Goal: Find specific page/section: Locate a particular part of the current website

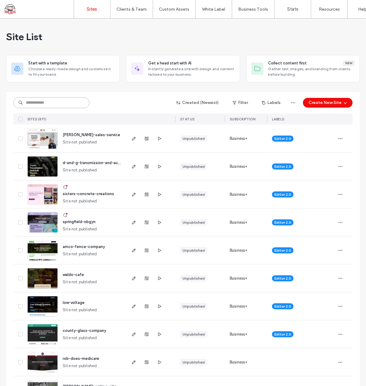
click at [59, 104] on input at bounding box center [51, 102] width 76 height 11
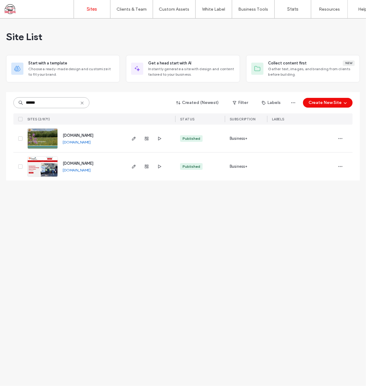
type input "******"
click at [80, 161] on span "[DOMAIN_NAME]" at bounding box center [78, 163] width 31 height 5
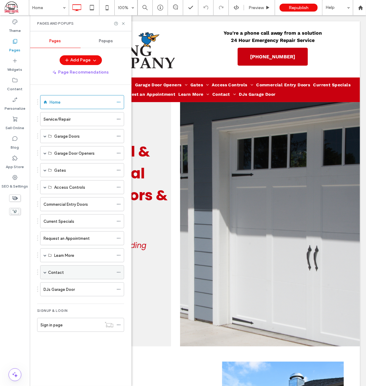
click at [45, 271] on span at bounding box center [44, 272] width 3 height 3
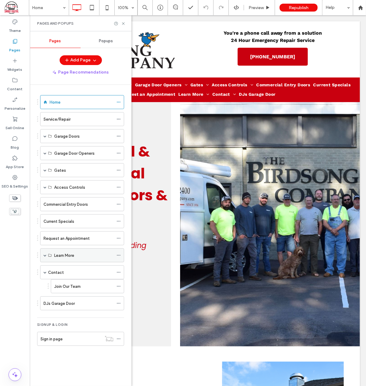
click at [45, 254] on span at bounding box center [44, 255] width 3 height 3
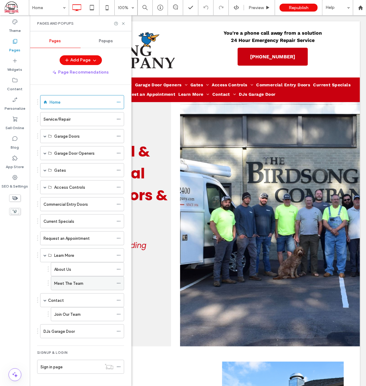
click at [83, 280] on div "Meet The Team" at bounding box center [83, 283] width 59 height 6
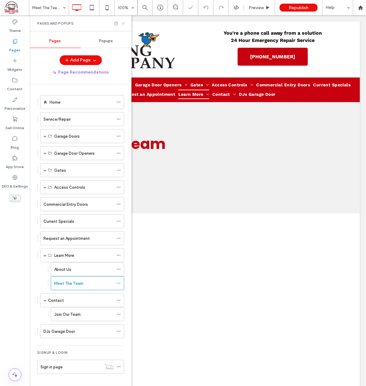
click at [122, 23] on icon at bounding box center [123, 23] width 5 height 5
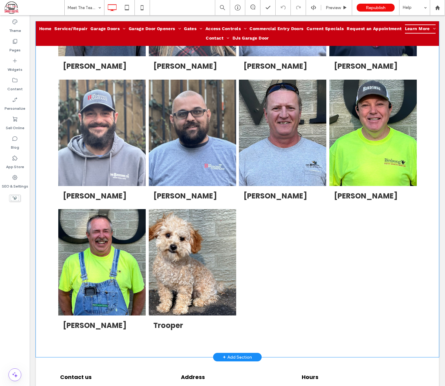
scroll to position [567, 0]
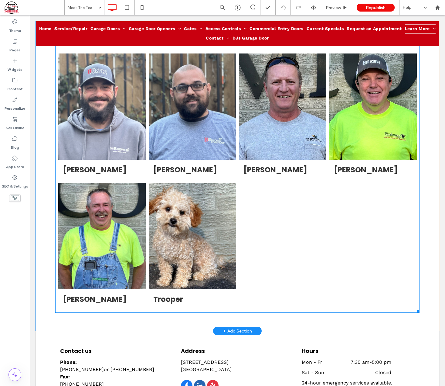
click at [129, 189] on link at bounding box center [102, 236] width 88 height 106
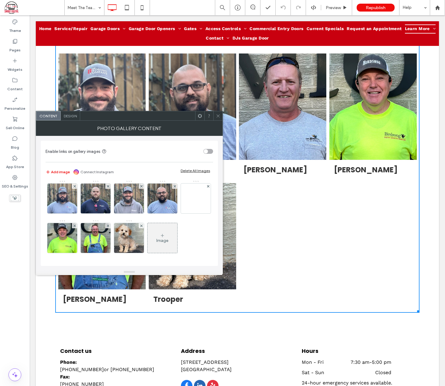
scroll to position [119, 0]
click at [76, 242] on img at bounding box center [96, 238] width 40 height 30
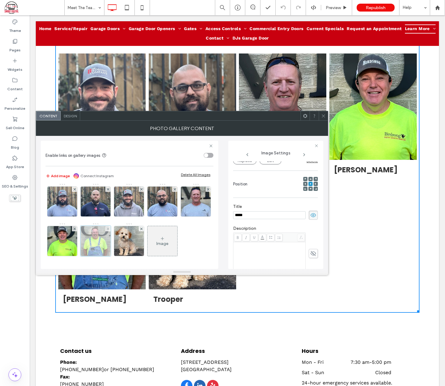
scroll to position [0, 0]
click at [81, 245] on div at bounding box center [96, 241] width 30 height 30
click at [247, 153] on icon at bounding box center [247, 154] width 5 height 5
click at [304, 154] on icon at bounding box center [304, 154] width 5 height 5
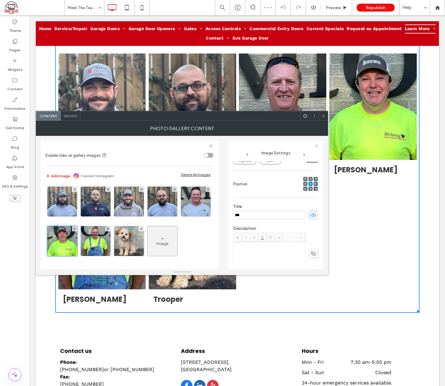
click at [304, 154] on icon at bounding box center [304, 154] width 5 height 5
click at [322, 116] on icon at bounding box center [323, 116] width 5 height 5
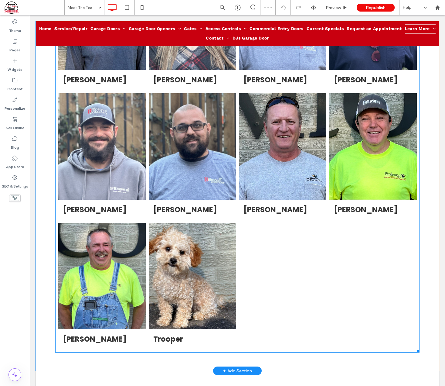
scroll to position [486, 0]
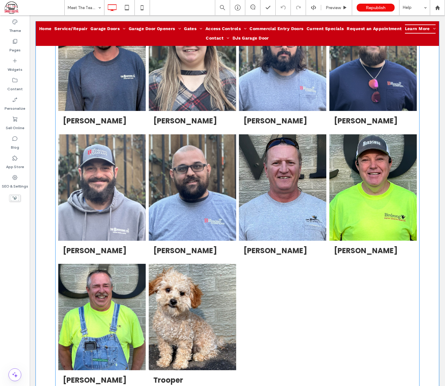
click at [93, 190] on link at bounding box center [102, 187] width 88 height 106
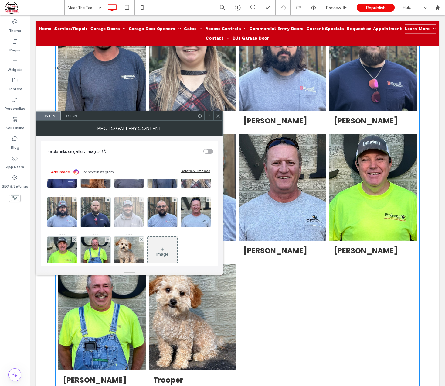
scroll to position [81, 0]
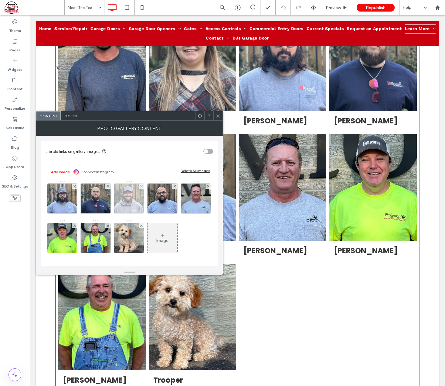
click at [109, 213] on img at bounding box center [129, 199] width 40 height 30
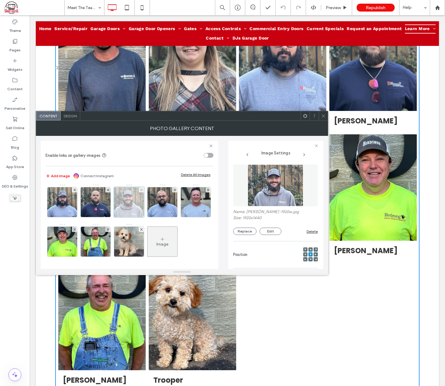
scroll to position [0, 0]
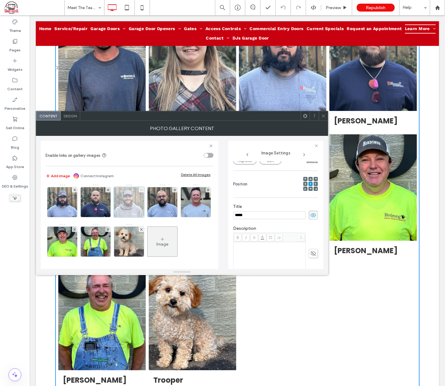
click at [140, 191] on use at bounding box center [141, 189] width 2 height 2
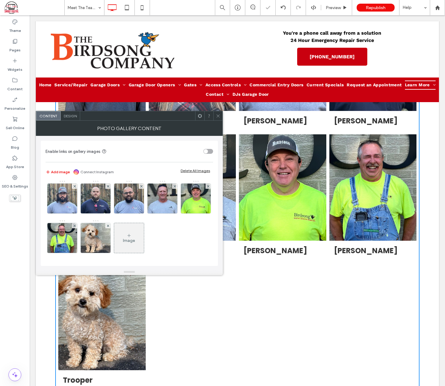
click at [218, 115] on icon at bounding box center [218, 116] width 5 height 5
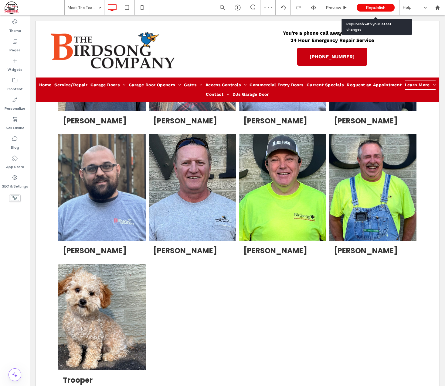
click at [365, 7] on span "Republish" at bounding box center [376, 7] width 20 height 5
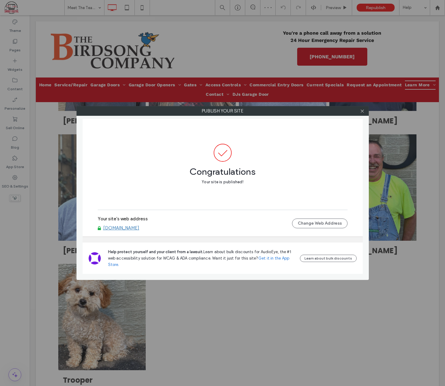
click at [139, 230] on link "www.birdsongcompany.com" at bounding box center [121, 227] width 36 height 5
click at [365, 112] on icon at bounding box center [362, 111] width 5 height 5
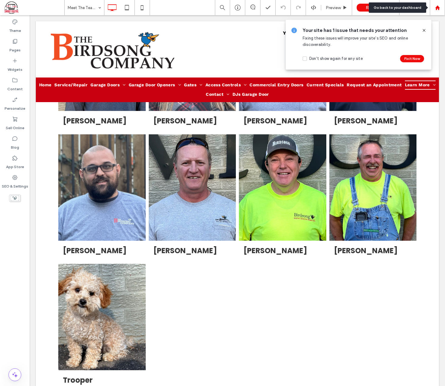
click at [365, 9] on use at bounding box center [437, 7] width 5 height 5
